Goal: Obtain resource: Obtain resource

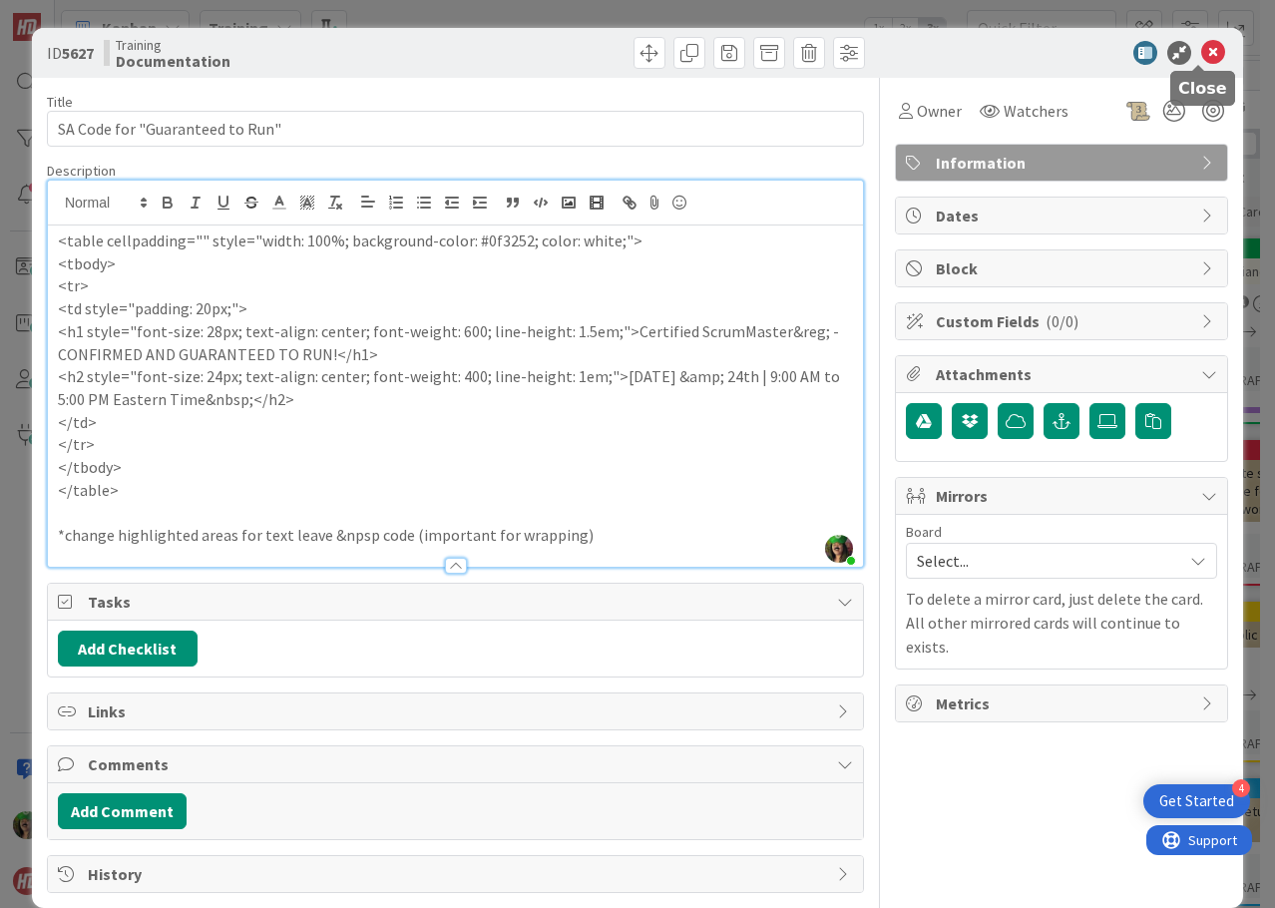
click at [1202, 53] on icon at bounding box center [1214, 53] width 24 height 24
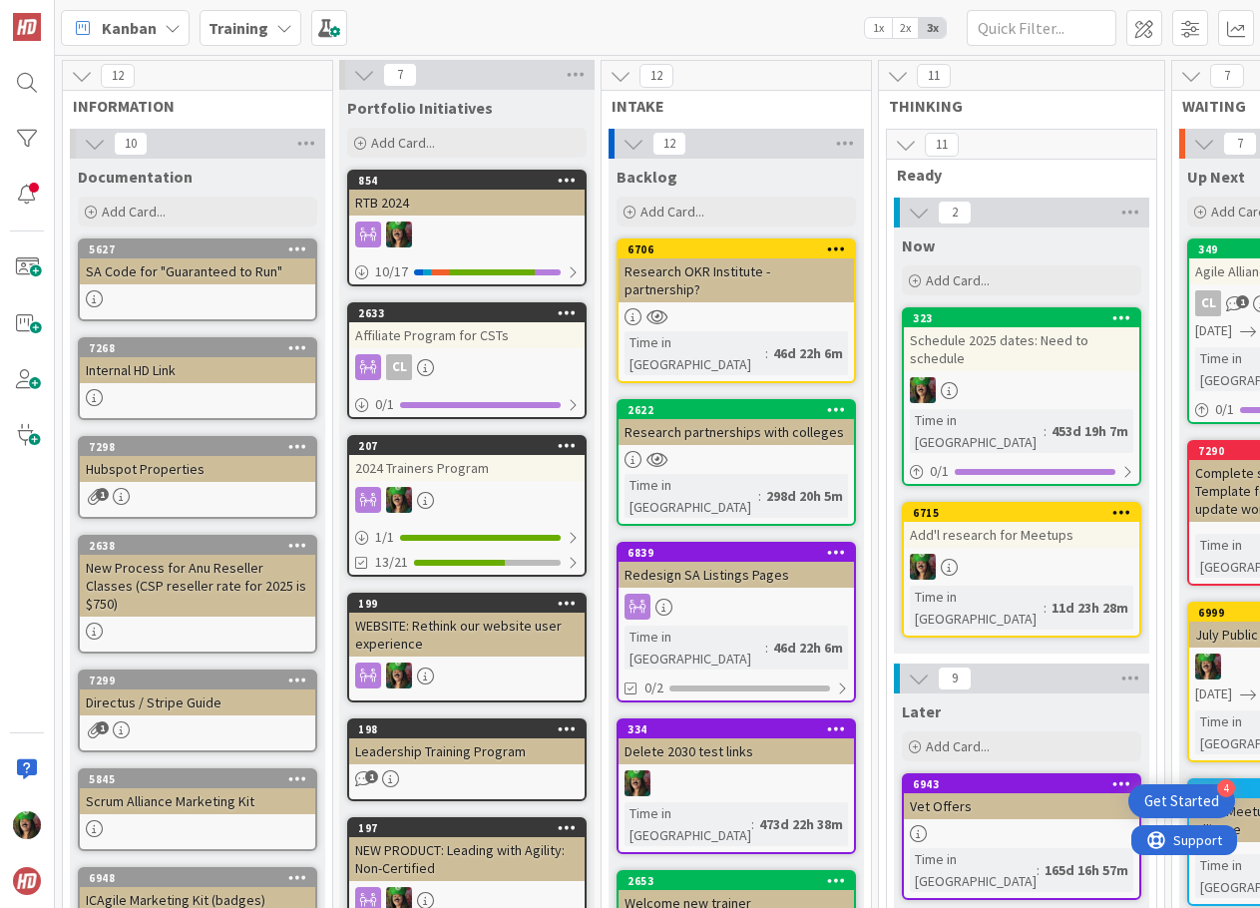
click at [184, 276] on div "SA Code for "Guaranteed to Run"" at bounding box center [198, 271] width 236 height 26
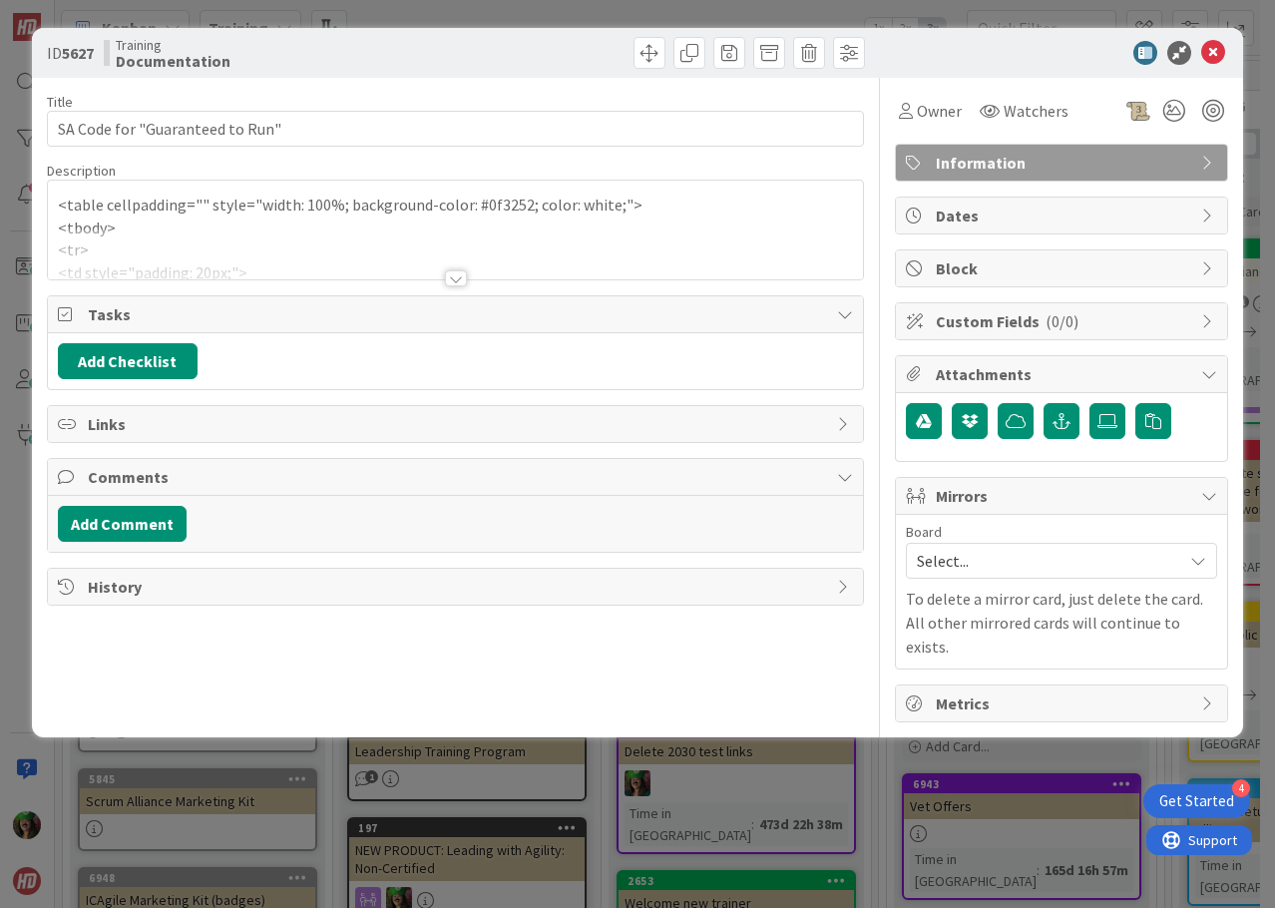
click at [165, 227] on p "<tbody>" at bounding box center [455, 228] width 795 height 23
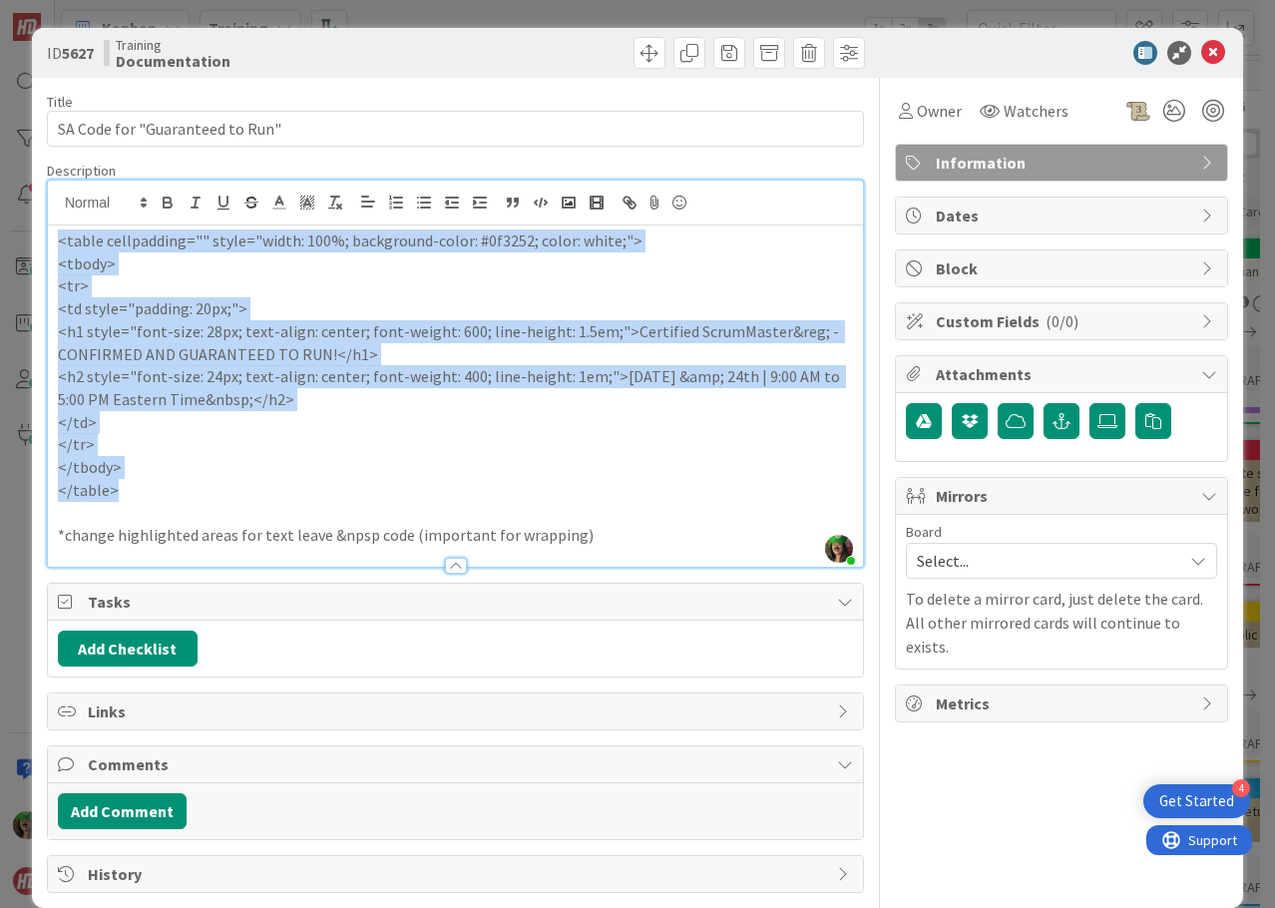
drag, startPoint x: 59, startPoint y: 239, endPoint x: 170, endPoint y: 485, distance: 270.3
click at [170, 485] on div "<table cellpadding="" style="width: 100%; background-color: #0f3252; color: whi…" at bounding box center [455, 396] width 815 height 341
copy div "<table cellpadding="" style="width: 100%; background-color: #0f3252; color: whi…"
